Goal: Information Seeking & Learning: Learn about a topic

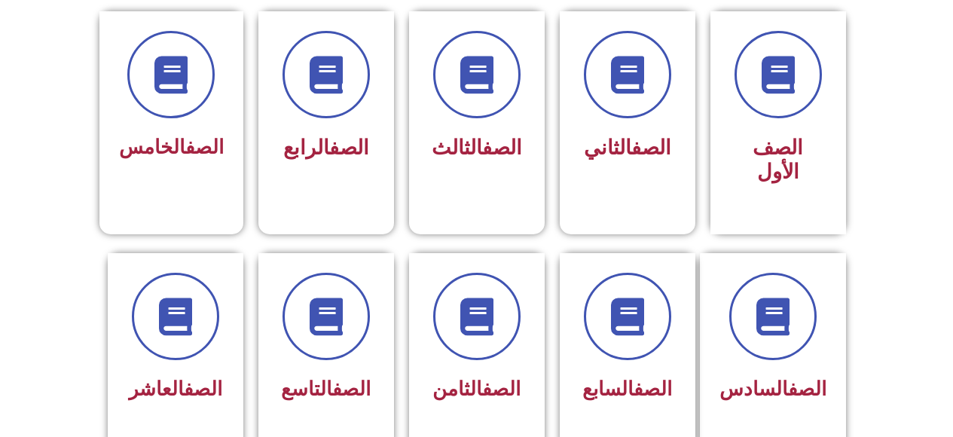
scroll to position [413, 0]
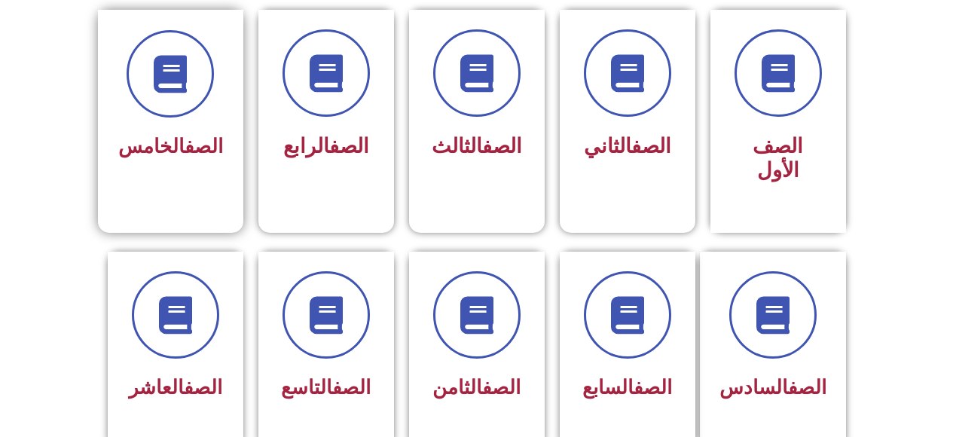
click at [195, 154] on link "الصف" at bounding box center [204, 146] width 38 height 23
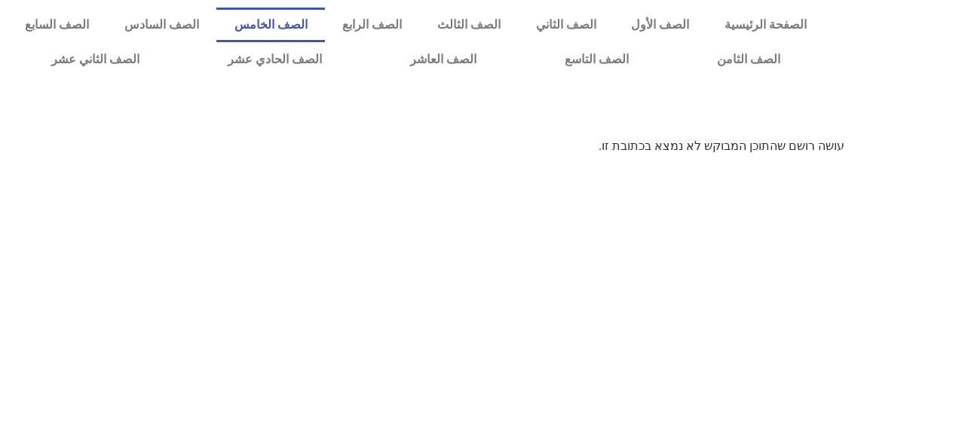
click at [325, 23] on link "الصف الخامس" at bounding box center [270, 25] width 109 height 35
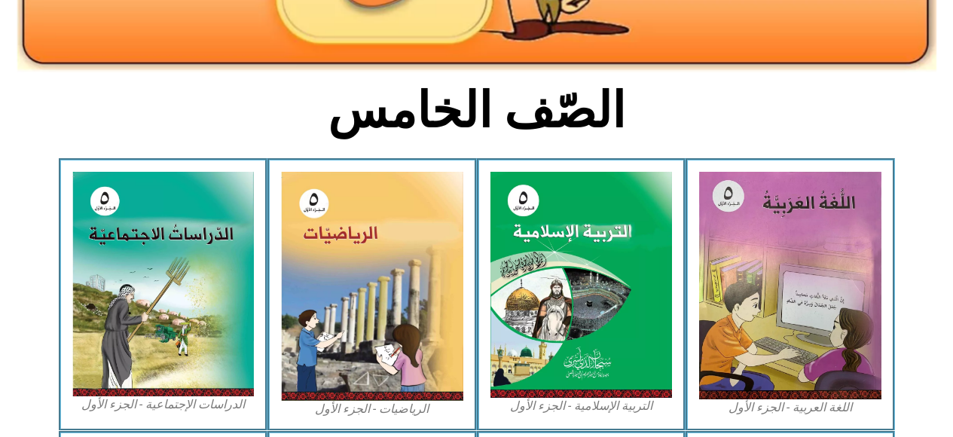
scroll to position [317, 0]
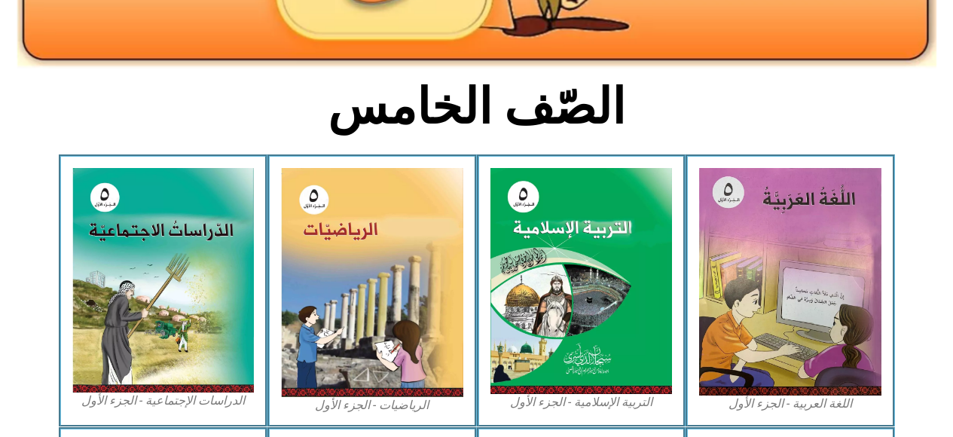
click at [749, 272] on img at bounding box center [790, 282] width 182 height 228
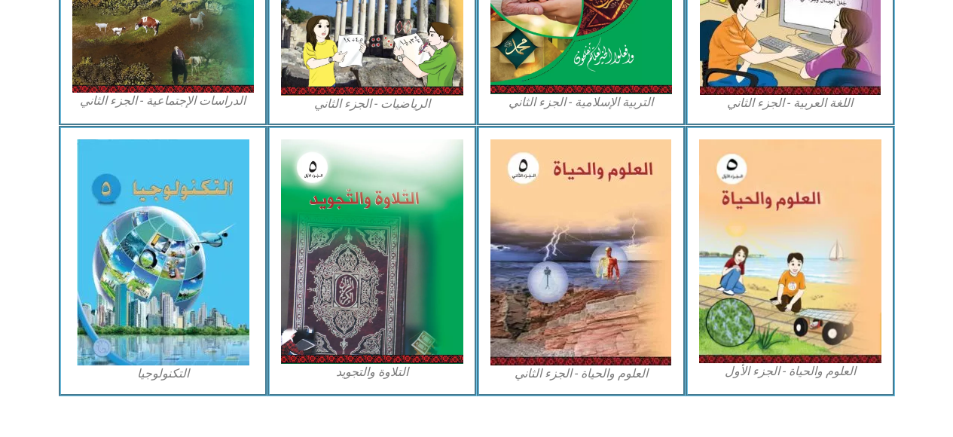
scroll to position [901, 0]
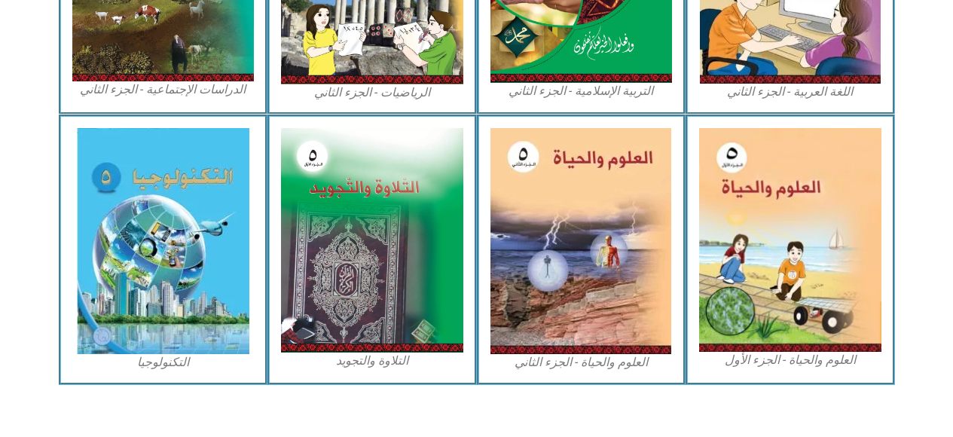
click at [779, 258] on img at bounding box center [790, 240] width 182 height 224
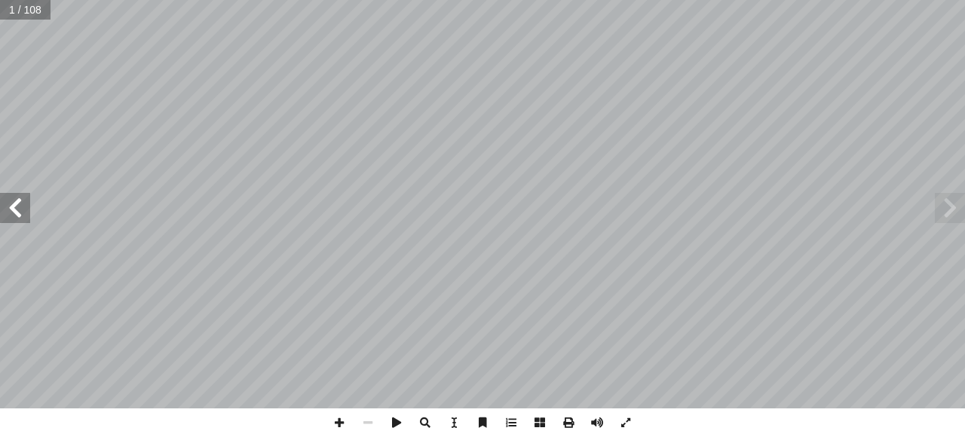
click at [11, 205] on span at bounding box center [15, 208] width 30 height 30
click at [14, 211] on span at bounding box center [15, 208] width 30 height 30
click at [17, 212] on span at bounding box center [15, 208] width 30 height 30
click at [14, 207] on span at bounding box center [15, 208] width 30 height 30
click at [17, 207] on span at bounding box center [15, 208] width 30 height 30
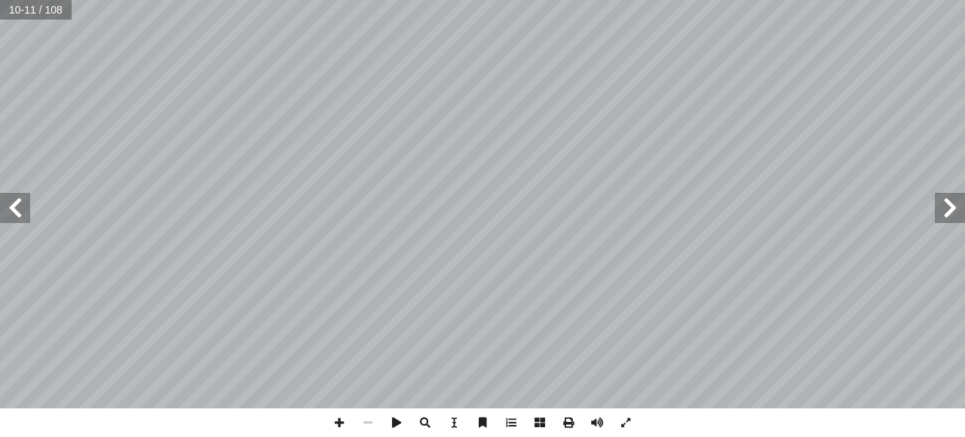
click at [13, 209] on span at bounding box center [15, 208] width 30 height 30
click at [940, 212] on span at bounding box center [949, 208] width 30 height 30
click at [18, 207] on span at bounding box center [15, 208] width 30 height 30
click at [14, 207] on span at bounding box center [15, 208] width 30 height 30
click at [11, 211] on span at bounding box center [15, 208] width 30 height 30
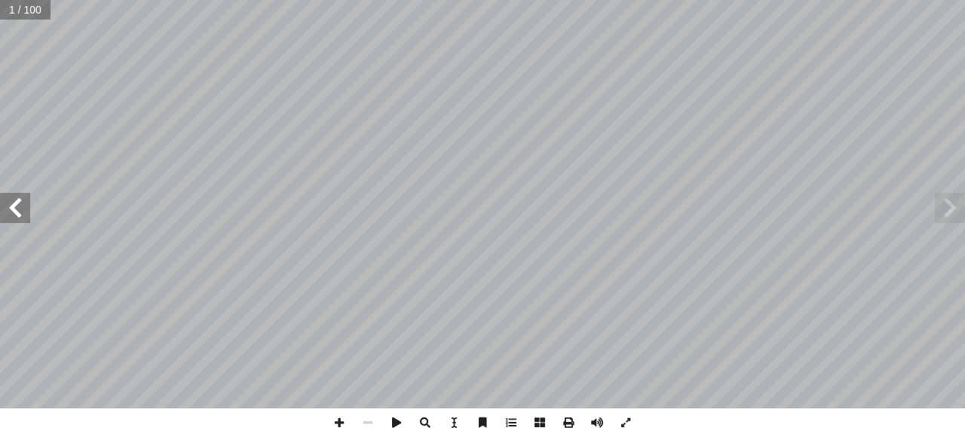
click at [18, 207] on span at bounding box center [15, 208] width 30 height 30
click at [23, 208] on span at bounding box center [15, 208] width 30 height 30
